Goal: Task Accomplishment & Management: Complete application form

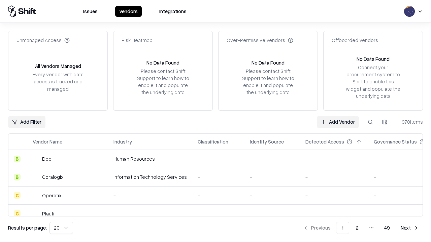
click at [338, 122] on link "Add Vendor" at bounding box center [338, 122] width 42 height 12
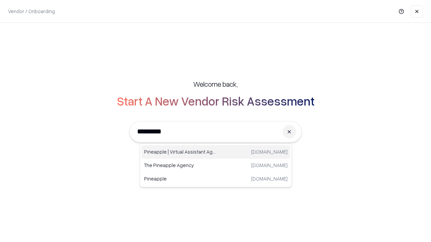
click at [216, 152] on div "Pineapple | Virtual Assistant Agency trypineapple.com" at bounding box center [215, 151] width 149 height 13
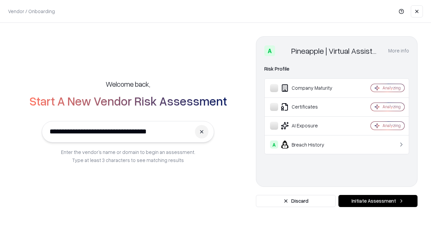
type input "**********"
click at [378, 201] on button "Initiate Assessment" at bounding box center [377, 201] width 79 height 12
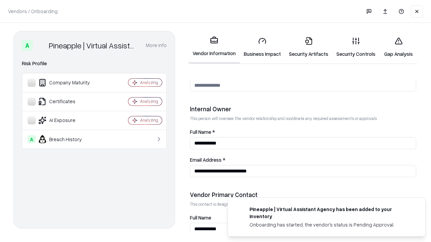
scroll to position [349, 0]
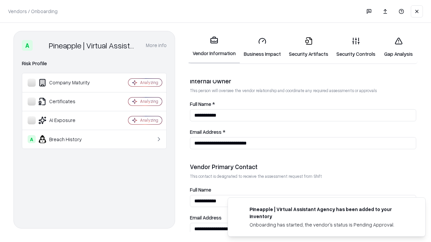
click at [262, 47] on link "Business Impact" at bounding box center [262, 47] width 45 height 31
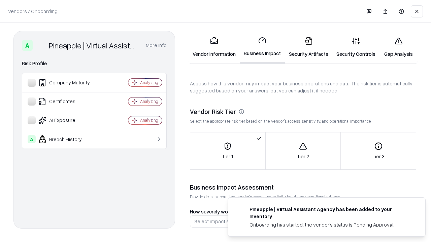
click at [308, 47] on link "Security Artifacts" at bounding box center [308, 47] width 47 height 31
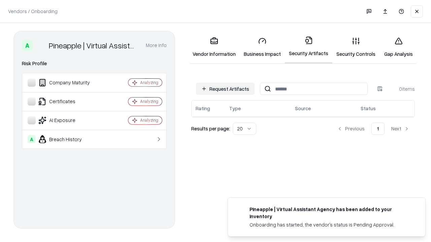
click at [225, 89] on button "Request Artifacts" at bounding box center [225, 89] width 59 height 12
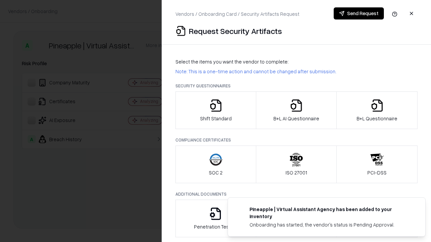
click at [215, 110] on icon "button" at bounding box center [215, 105] width 13 height 13
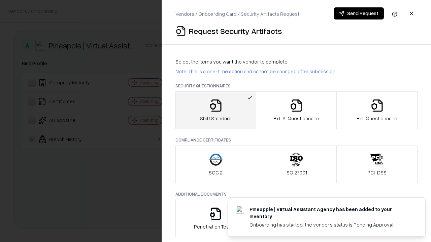
click at [358, 13] on button "Send Request" at bounding box center [358, 13] width 50 height 12
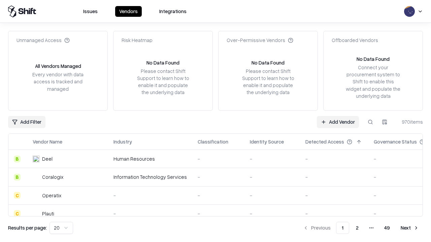
click at [370, 122] on button at bounding box center [370, 122] width 12 height 12
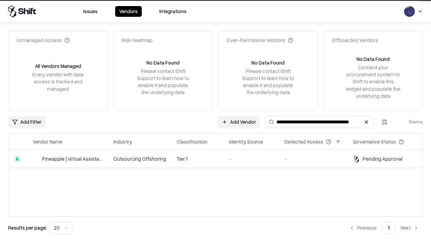
type input "**********"
click at [219, 159] on td "Tier 1" at bounding box center [197, 159] width 52 height 18
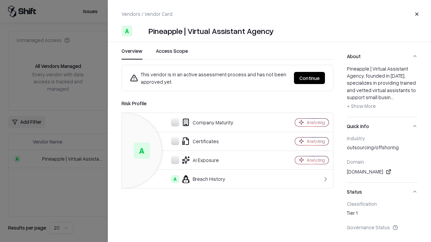
click at [309, 78] on button "Continue" at bounding box center [309, 78] width 31 height 12
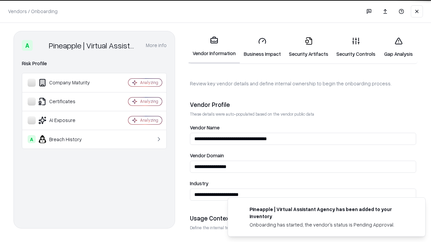
click at [308, 47] on link "Security Artifacts" at bounding box center [308, 47] width 47 height 31
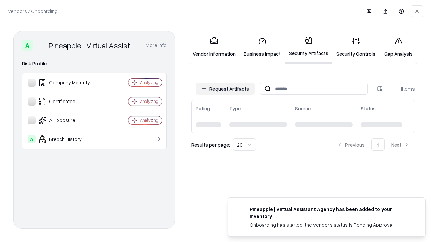
click at [356, 47] on link "Security Controls" at bounding box center [355, 47] width 47 height 31
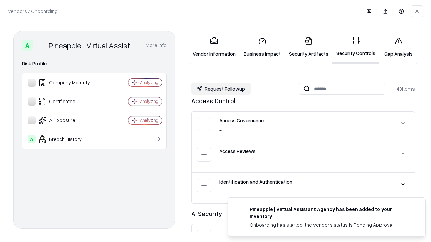
click at [221, 89] on button "Request Followup" at bounding box center [220, 89] width 59 height 12
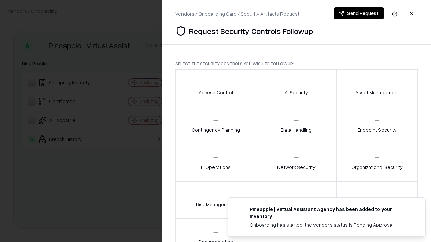
click at [215, 88] on div "Access Control" at bounding box center [216, 88] width 34 height 16
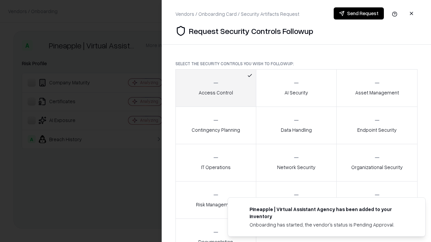
click at [358, 13] on button "Send Request" at bounding box center [358, 13] width 50 height 12
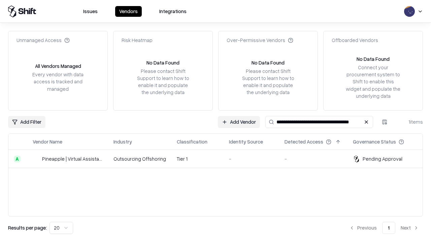
type input "**********"
click at [219, 159] on td "Tier 1" at bounding box center [197, 159] width 52 height 18
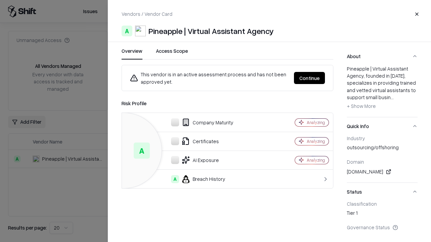
click at [309, 78] on button "Continue" at bounding box center [309, 78] width 31 height 12
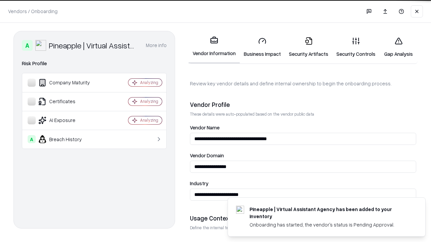
click at [398, 47] on link "Gap Analysis" at bounding box center [398, 47] width 38 height 31
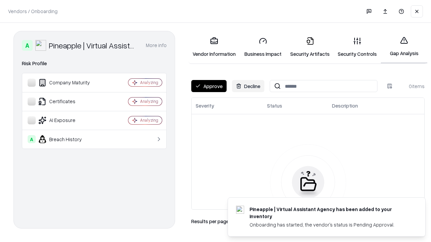
click at [209, 86] on button "Approve" at bounding box center [208, 86] width 35 height 12
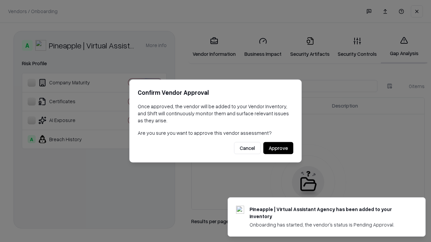
click at [278, 148] on button "Approve" at bounding box center [278, 148] width 30 height 12
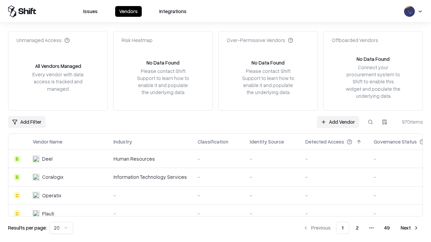
type input "**********"
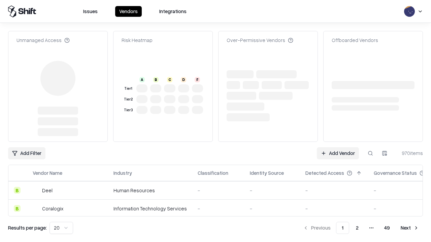
click at [338, 147] on link "Add Vendor" at bounding box center [338, 153] width 42 height 12
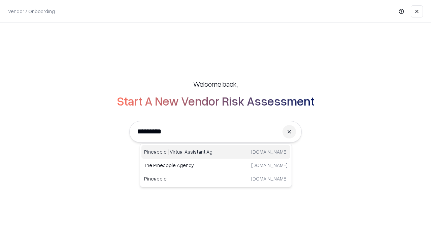
click at [216, 152] on div "Pineapple | Virtual Assistant Agency trypineapple.com" at bounding box center [215, 151] width 149 height 13
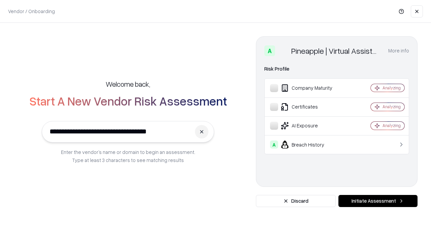
type input "**********"
click at [378, 201] on button "Initiate Assessment" at bounding box center [377, 201] width 79 height 12
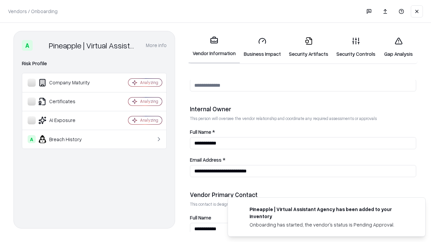
scroll to position [349, 0]
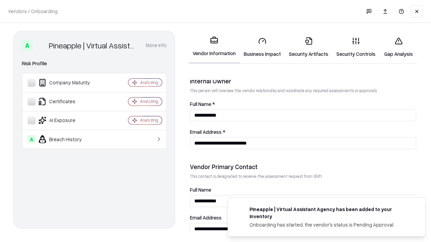
click at [398, 47] on link "Gap Analysis" at bounding box center [398, 47] width 38 height 31
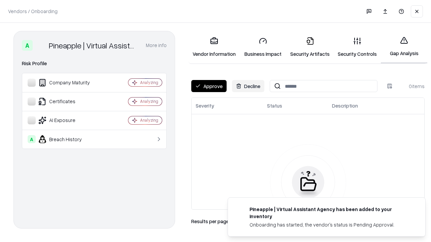
click at [209, 86] on button "Approve" at bounding box center [208, 86] width 35 height 12
